Goal: Find specific page/section: Find specific page/section

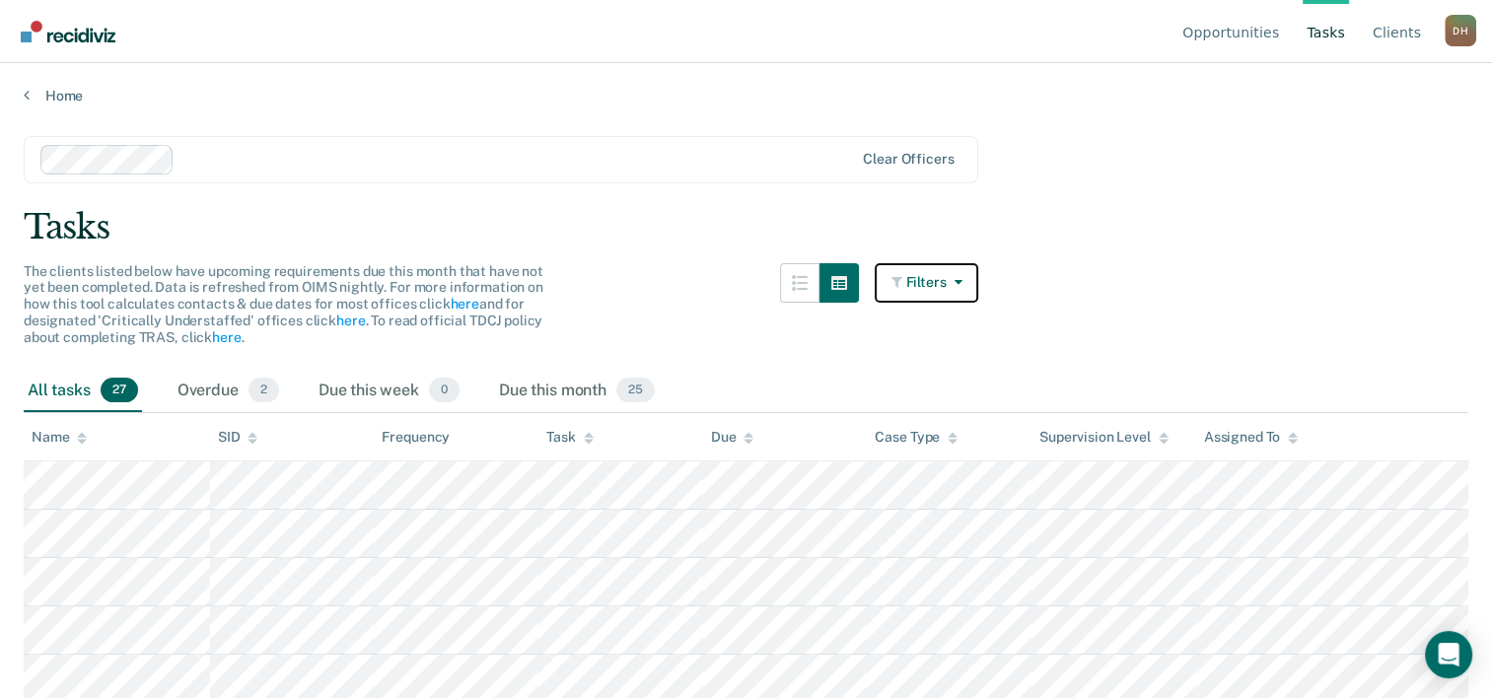
click at [979, 288] on button "Filters" at bounding box center [927, 282] width 105 height 39
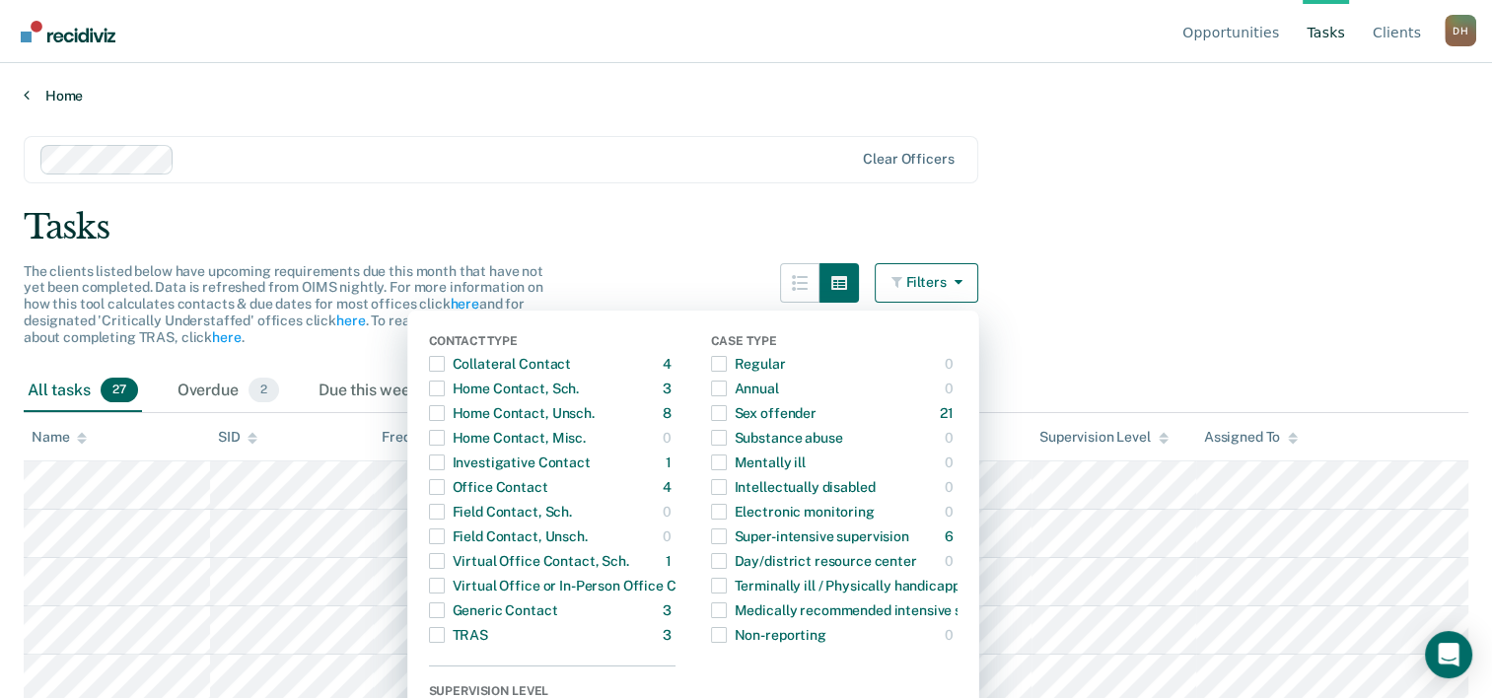
click at [80, 91] on link "Home" at bounding box center [746, 96] width 1445 height 18
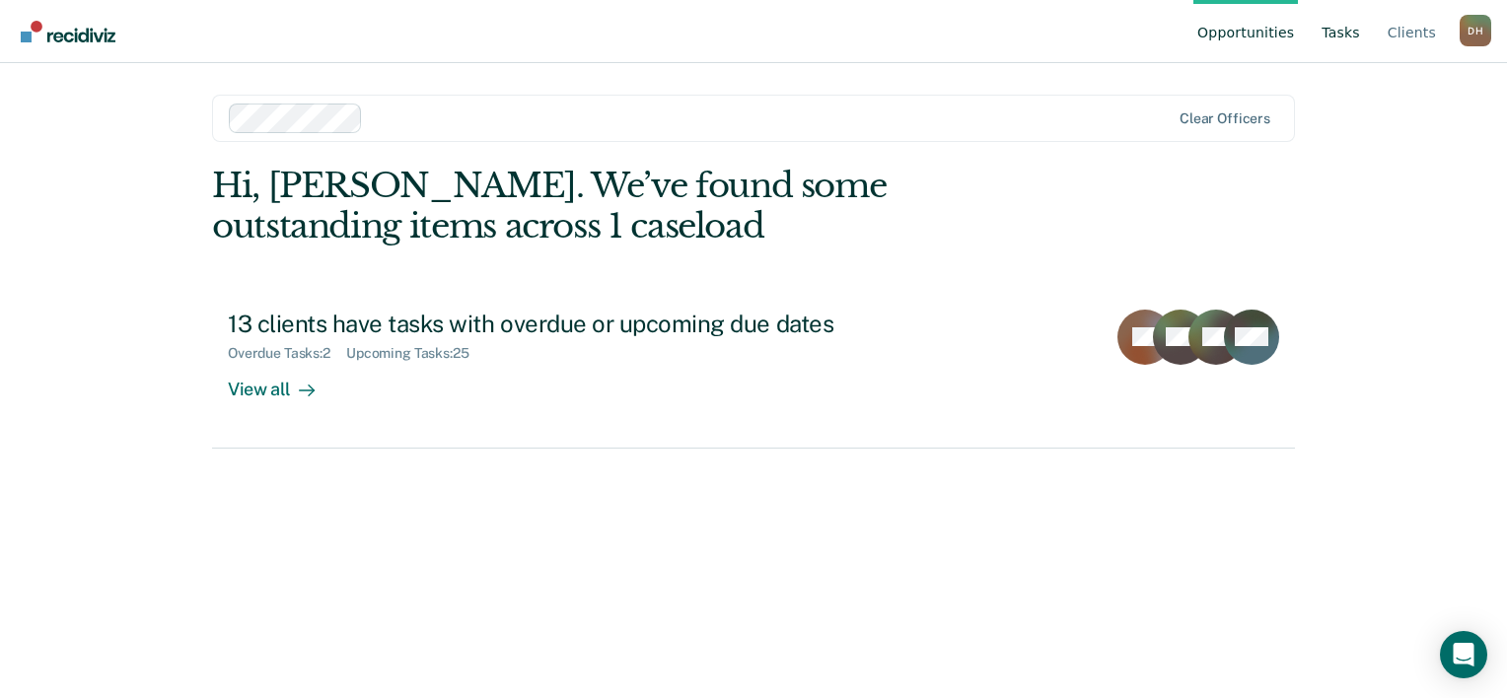
click at [1339, 32] on link "Tasks" at bounding box center [1341, 31] width 46 height 63
